Goal: Information Seeking & Learning: Check status

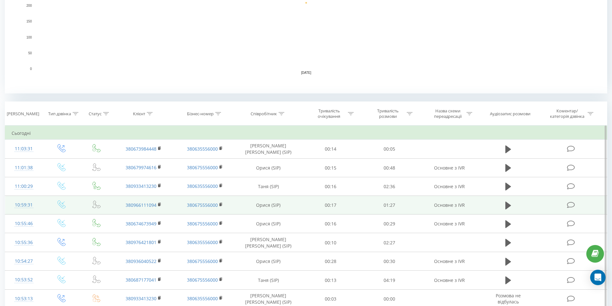
scroll to position [385, 0]
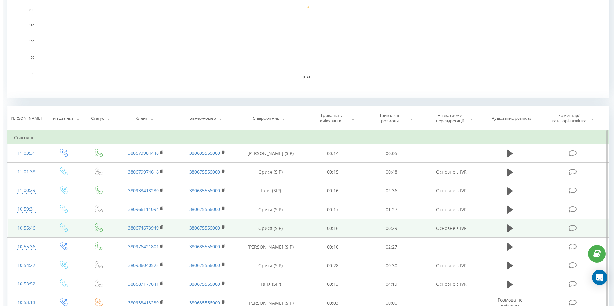
scroll to position [353, 0]
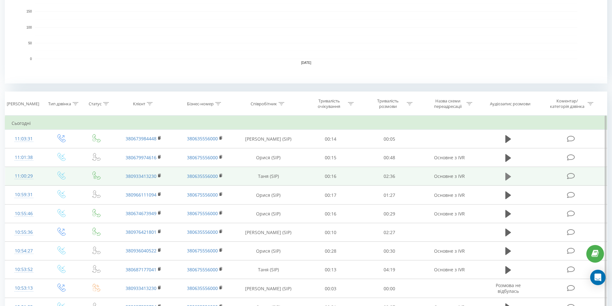
click at [508, 175] on icon at bounding box center [508, 177] width 6 height 8
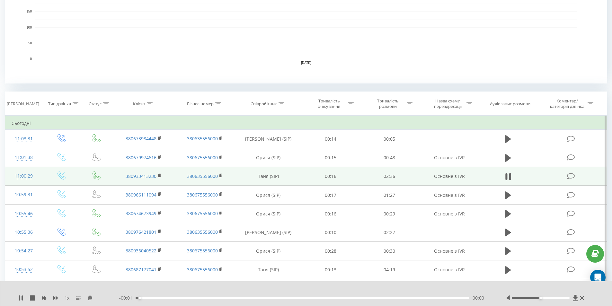
click at [551, 299] on div at bounding box center [546, 298] width 80 height 6
click at [547, 298] on div at bounding box center [540, 298] width 58 height 2
click at [21, 298] on icon at bounding box center [20, 297] width 5 height 5
click at [456, 177] on font "Основне з IVR" at bounding box center [449, 176] width 31 height 6
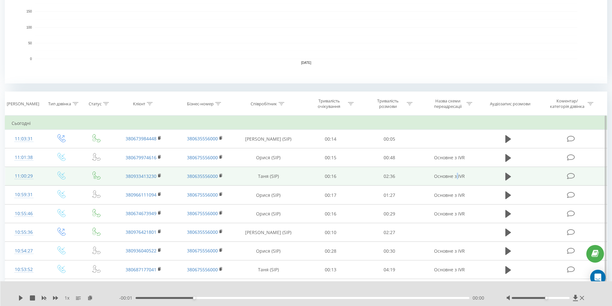
click at [456, 177] on font "Основне з IVR" at bounding box center [449, 176] width 31 height 6
click at [570, 176] on icon at bounding box center [571, 176] width 8 height 7
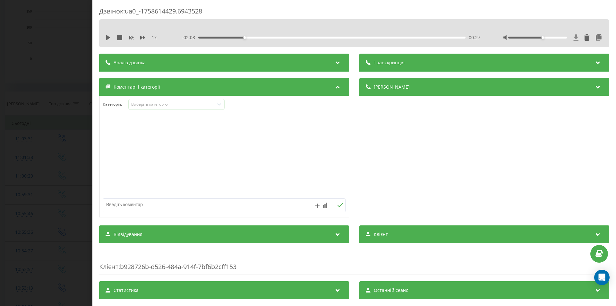
click at [574, 39] on icon at bounding box center [576, 37] width 5 height 6
